Goal: Information Seeking & Learning: Find specific fact

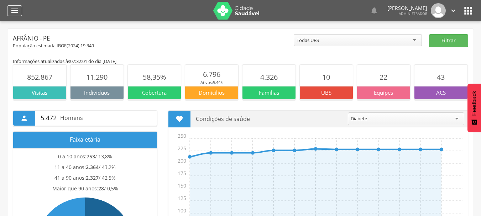
click at [9, 9] on div "" at bounding box center [14, 10] width 15 height 11
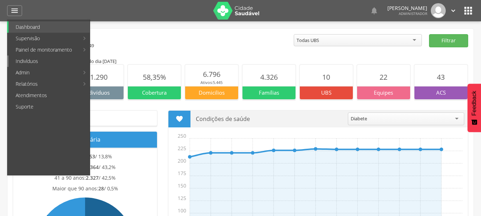
click at [32, 62] on link "Indivíduos" at bounding box center [49, 61] width 81 height 11
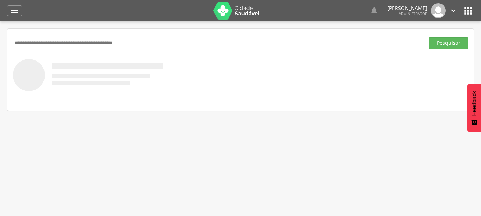
paste input "**********"
type input "**********"
drag, startPoint x: 450, startPoint y: 43, endPoint x: 429, endPoint y: 45, distance: 20.7
click at [450, 43] on button "Pesquisar" at bounding box center [448, 43] width 39 height 12
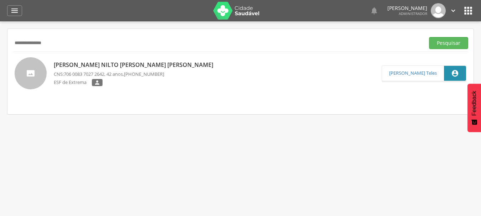
click at [96, 64] on p "[PERSON_NAME]" at bounding box center [135, 65] width 163 height 8
type input "**********"
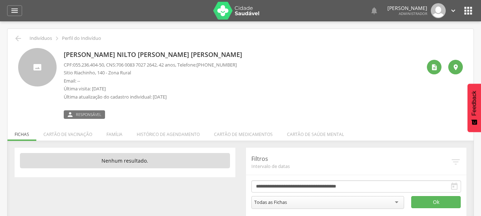
click at [117, 133] on li "Família" at bounding box center [114, 132] width 30 height 17
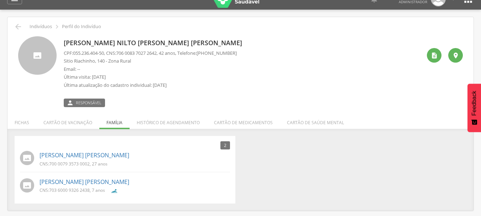
scroll to position [21, 0]
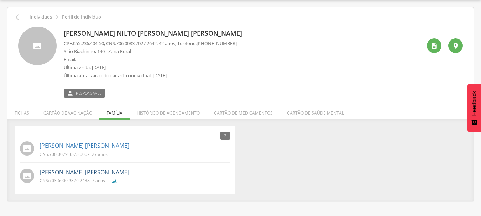
click at [87, 173] on link "[PERSON_NAME]" at bounding box center [85, 172] width 90 height 8
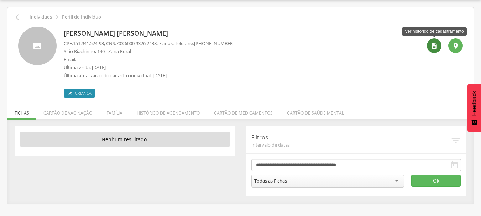
click at [436, 46] on icon "" at bounding box center [434, 45] width 7 height 7
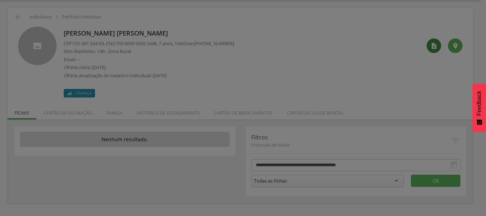
click at [0, 0] on tbody "13/02/2025 11:14 Natália de Sousa Rodrigues 151.941.524-93 703 6000 9326 2438 D…" at bounding box center [0, 0] width 0 height 0
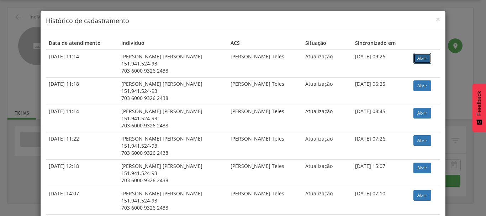
click at [417, 58] on link "Abrir" at bounding box center [423, 58] width 18 height 11
drag, startPoint x: 437, startPoint y: 20, endPoint x: 411, endPoint y: 1, distance: 32.5
click at [437, 20] on span "×" at bounding box center [438, 19] width 4 height 10
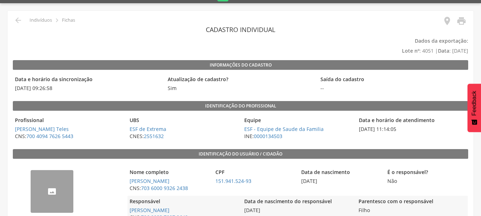
scroll to position [36, 0]
